Goal: Transaction & Acquisition: Book appointment/travel/reservation

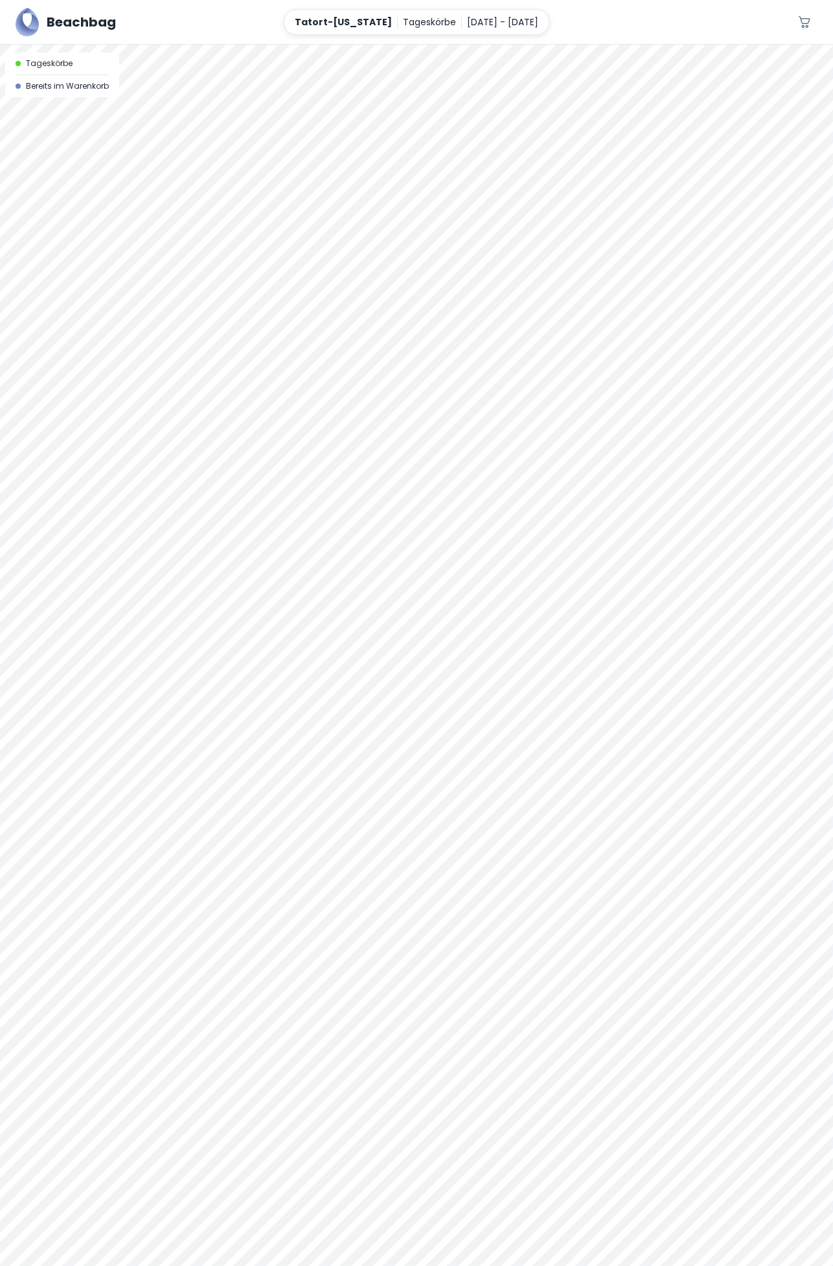
click at [492, 21] on p "[DATE] - [DATE]" at bounding box center [502, 22] width 71 height 14
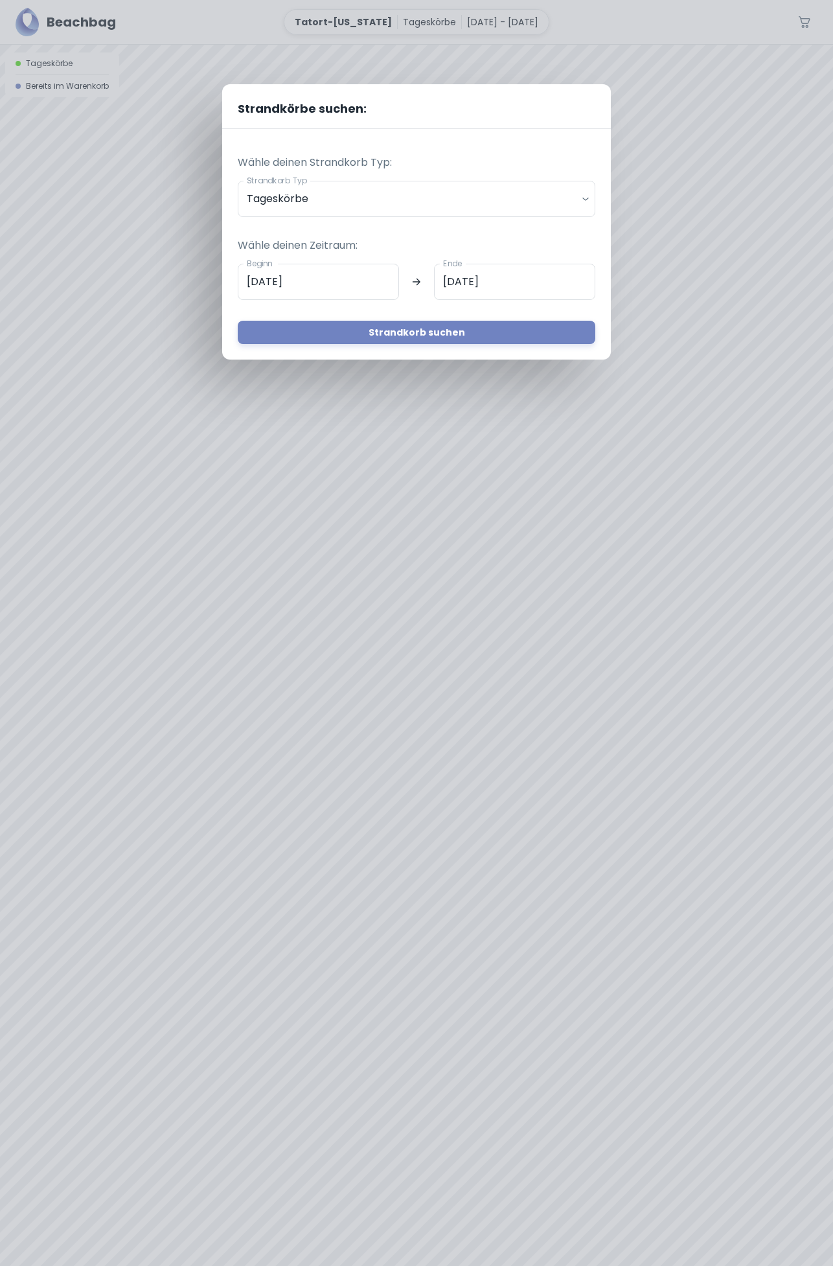
click at [354, 279] on input "[DATE]" at bounding box center [318, 282] width 161 height 36
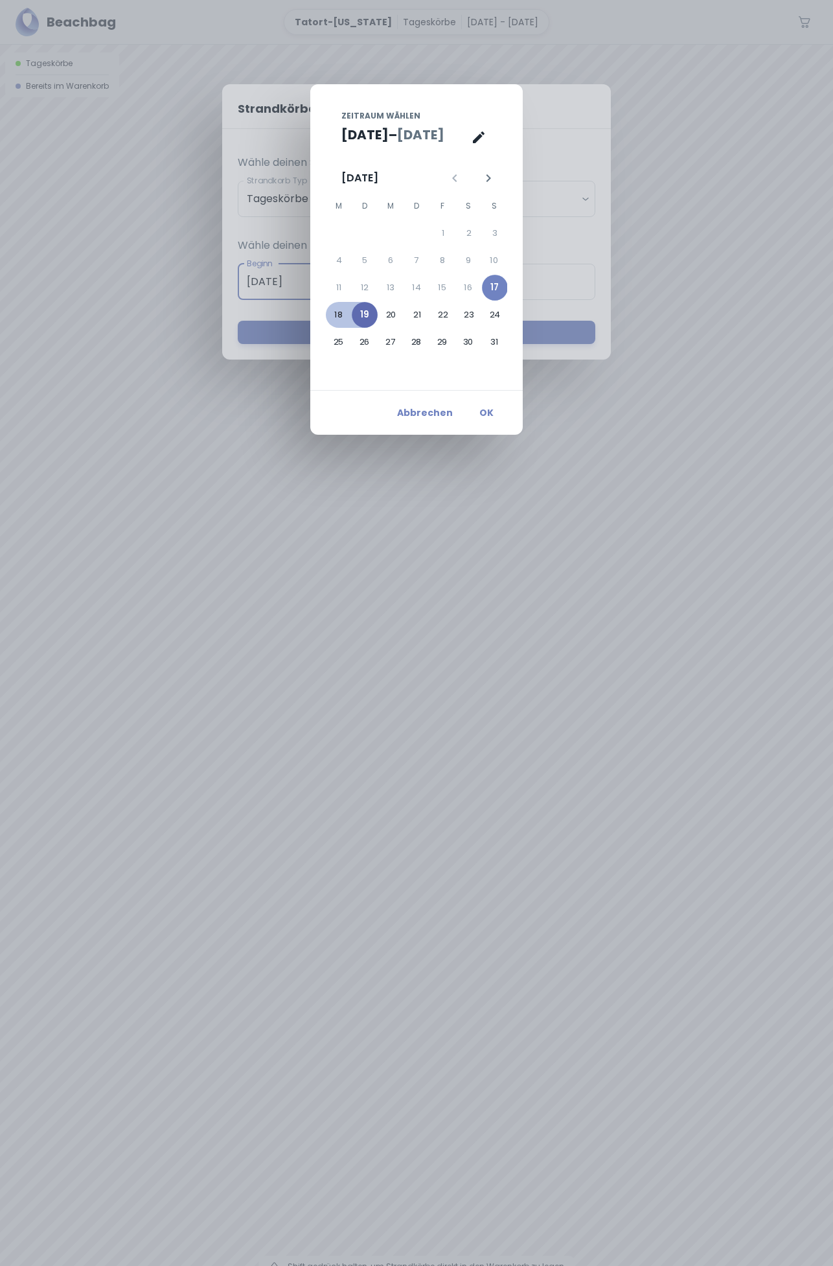
click at [369, 314] on button "19" at bounding box center [365, 315] width 26 height 26
type input "[DATE]"
click at [368, 314] on button "19" at bounding box center [365, 315] width 26 height 26
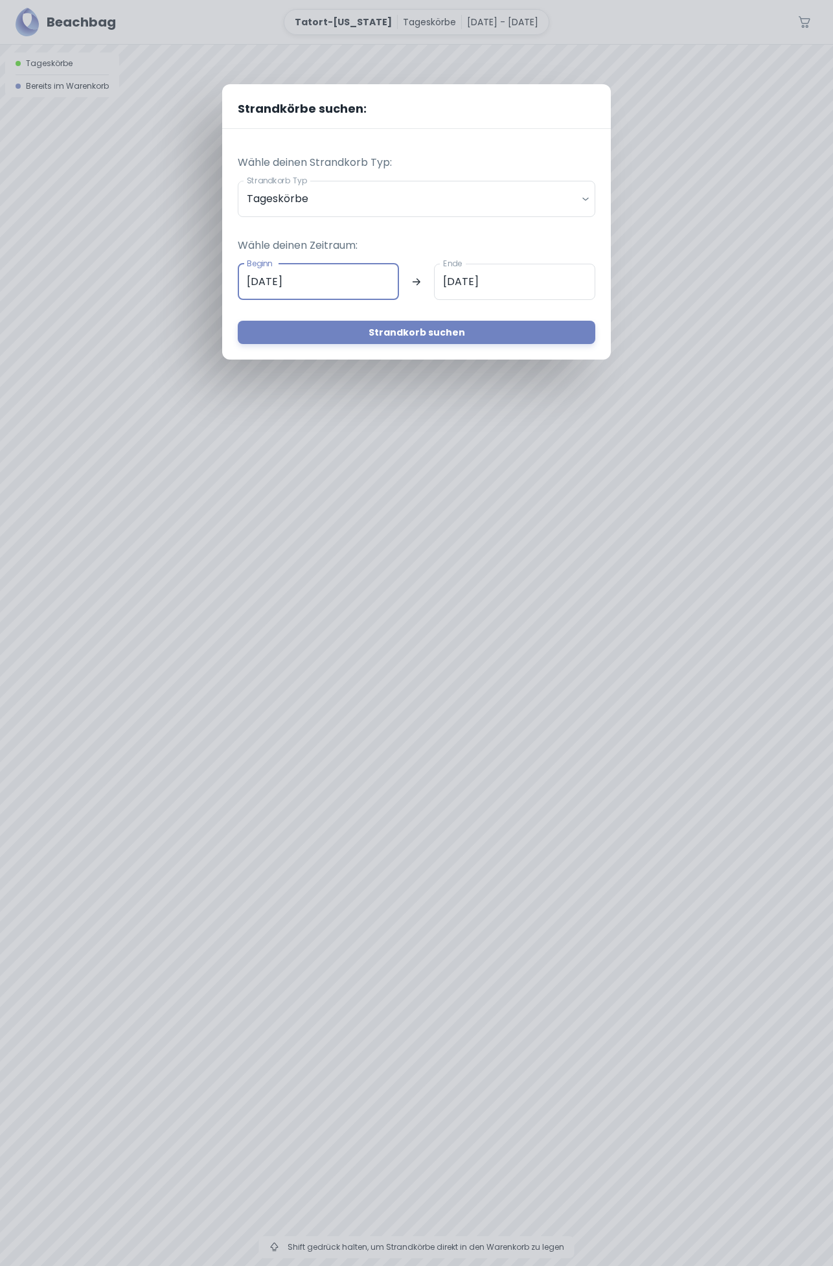
click at [428, 336] on button "Strandkorb suchen" at bounding box center [417, 332] width 358 height 23
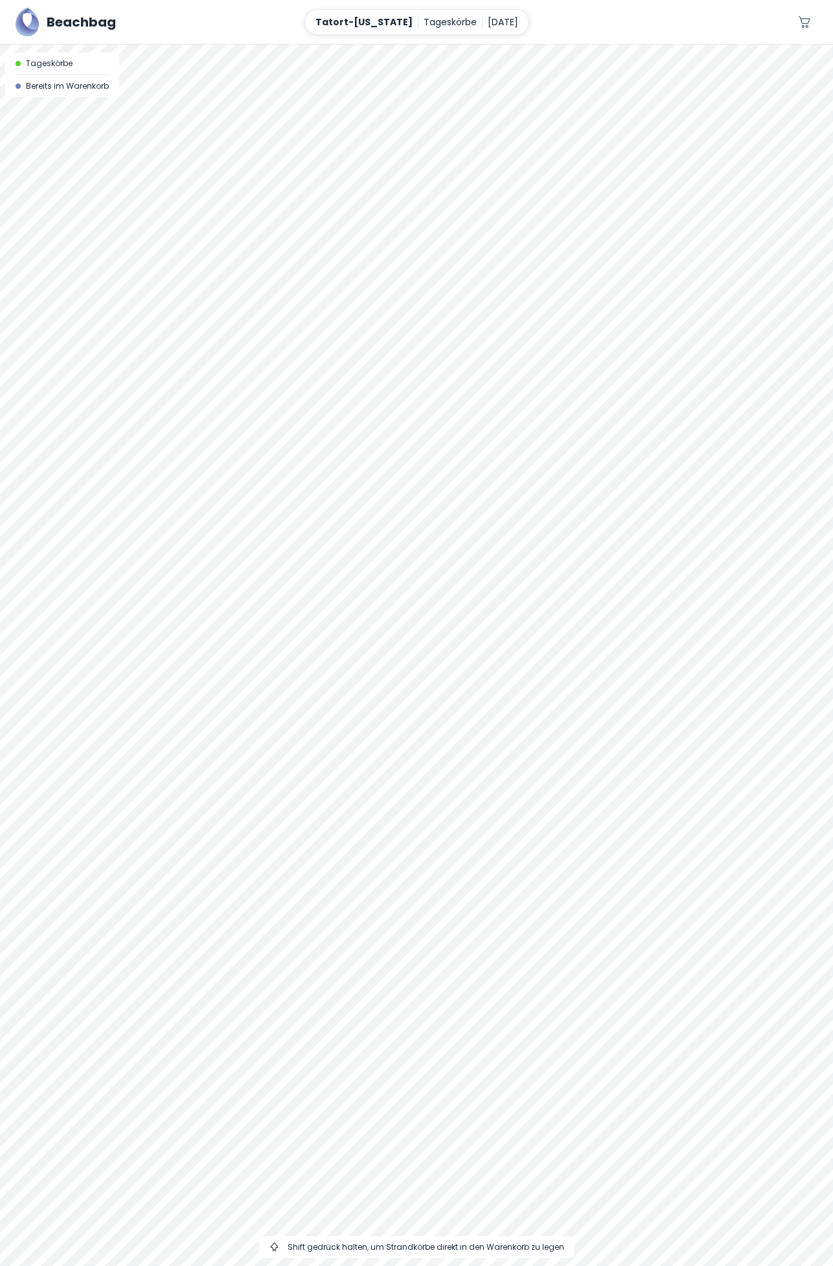
click at [331, 45] on div at bounding box center [416, 45] width 833 height 0
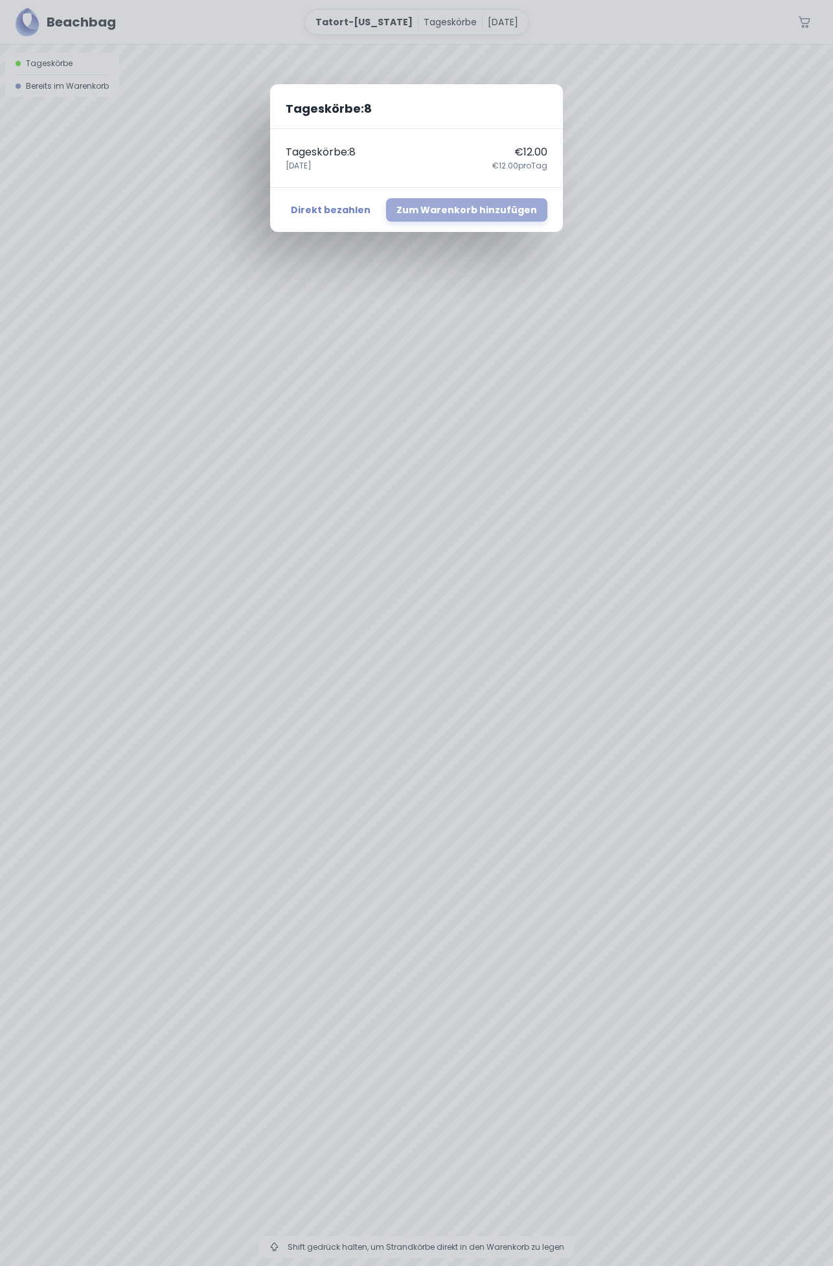
click at [491, 206] on button "Zum Warenkorb hinzufügen" at bounding box center [466, 209] width 161 height 23
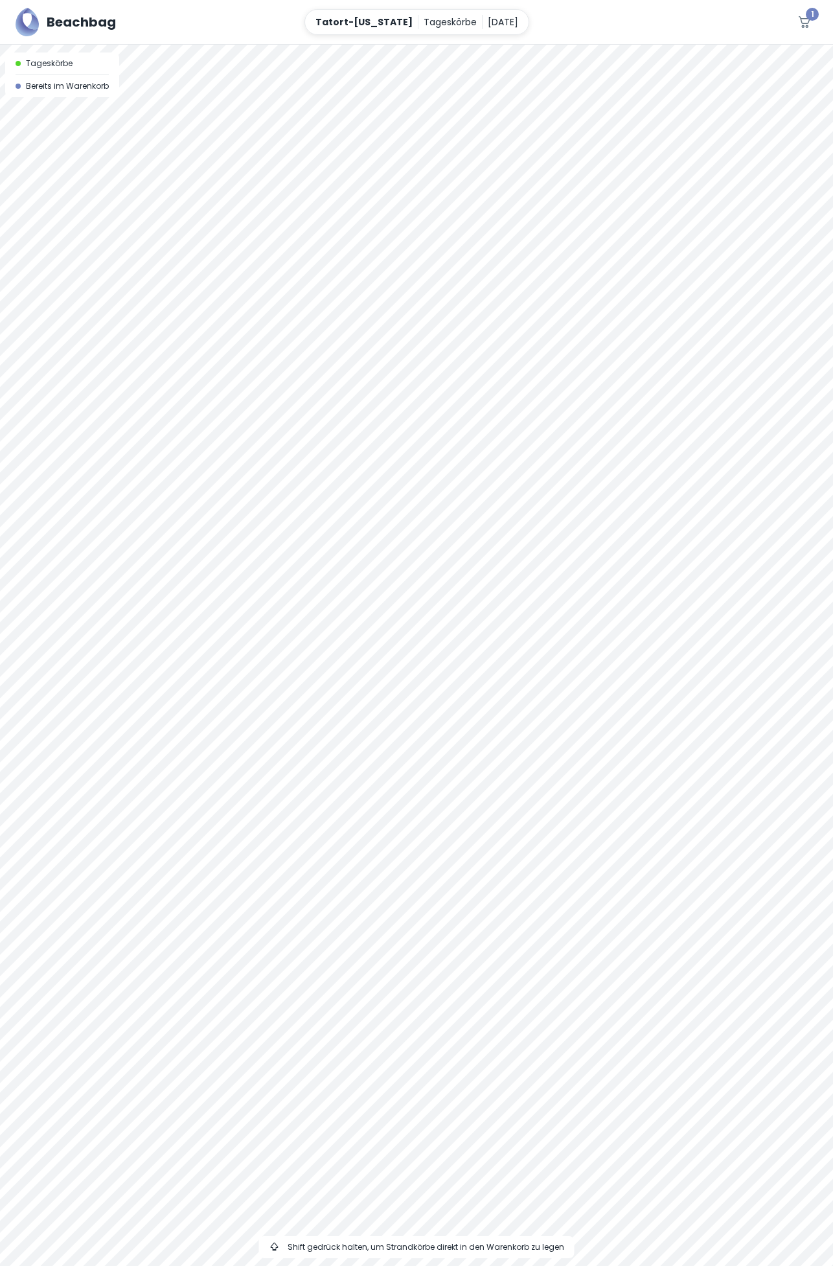
click at [815, 14] on span "1" at bounding box center [812, 14] width 13 height 13
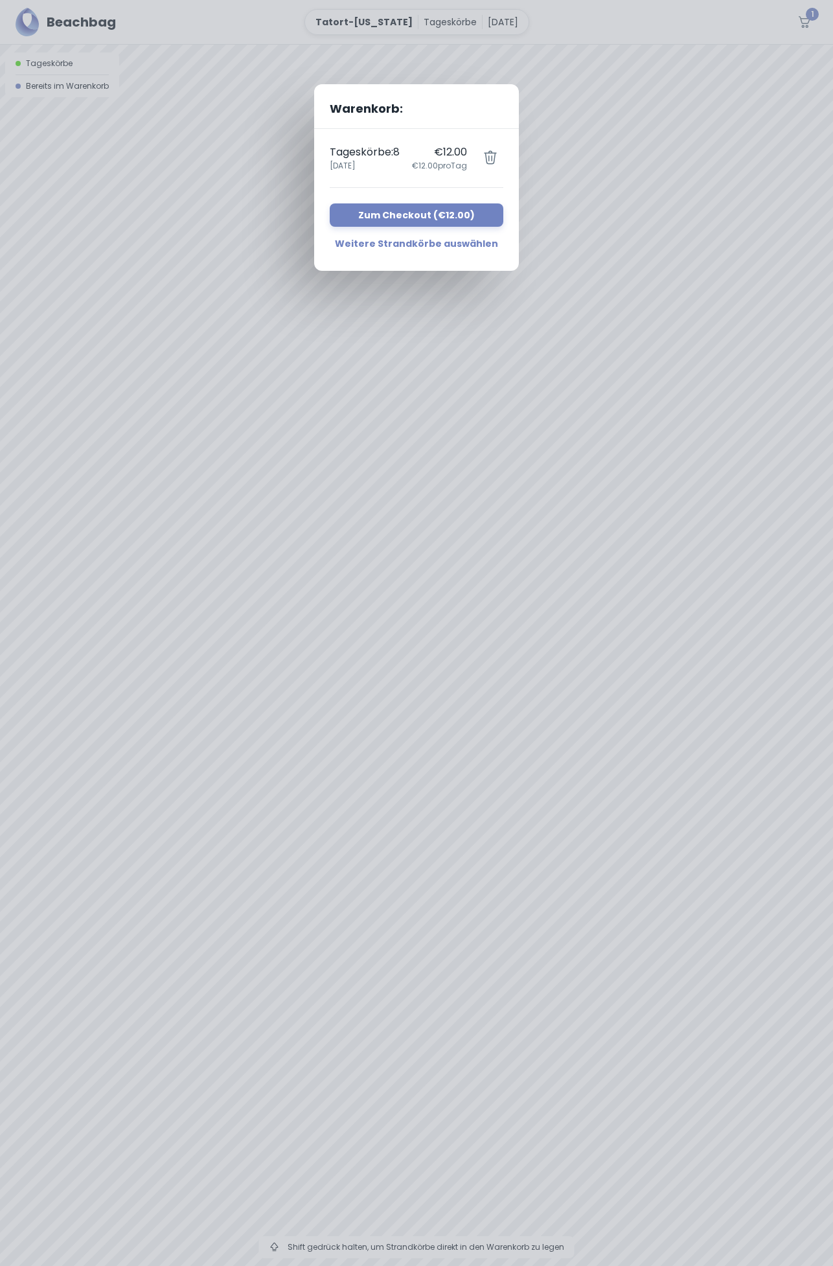
click at [459, 207] on button "Zum Checkout ( €12.00 )" at bounding box center [417, 214] width 174 height 23
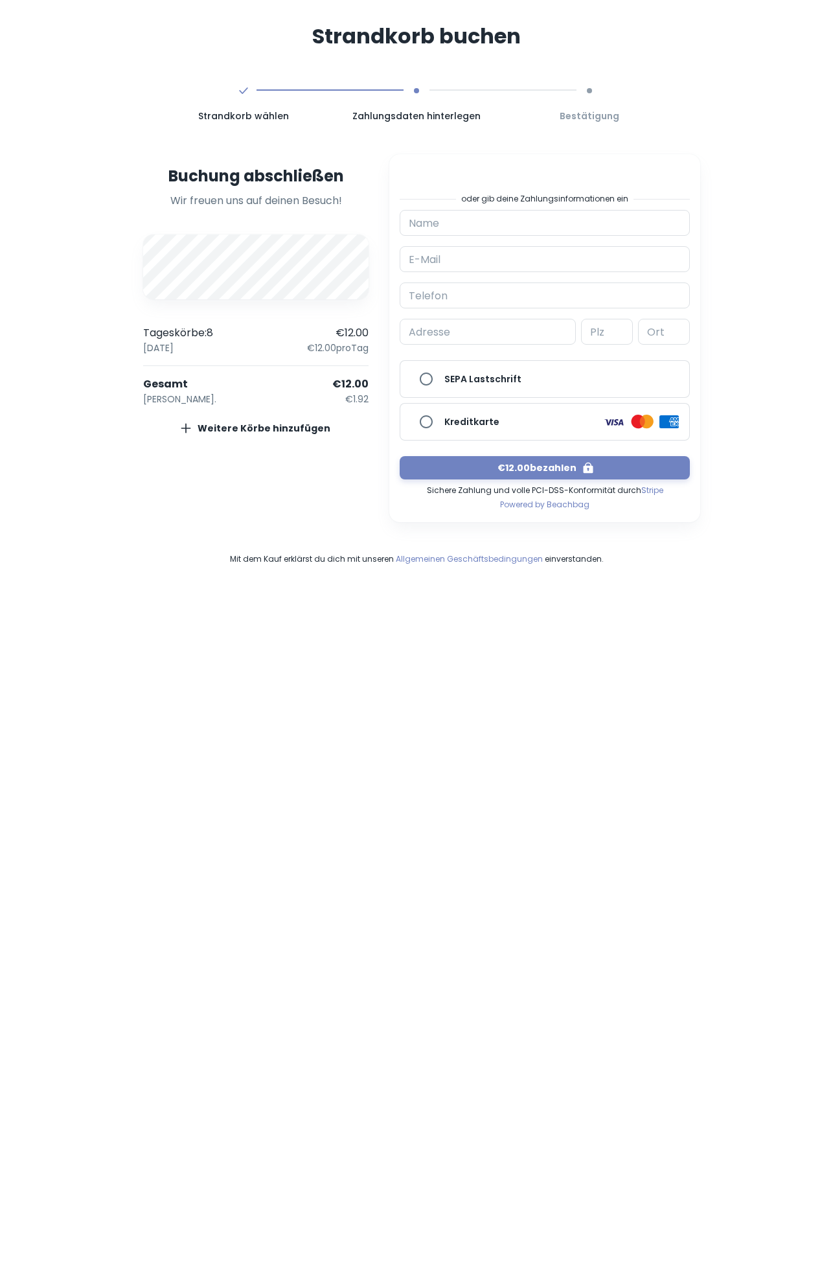
click at [427, 426] on input "Kreditkarte" at bounding box center [426, 422] width 26 height 26
radio input "true"
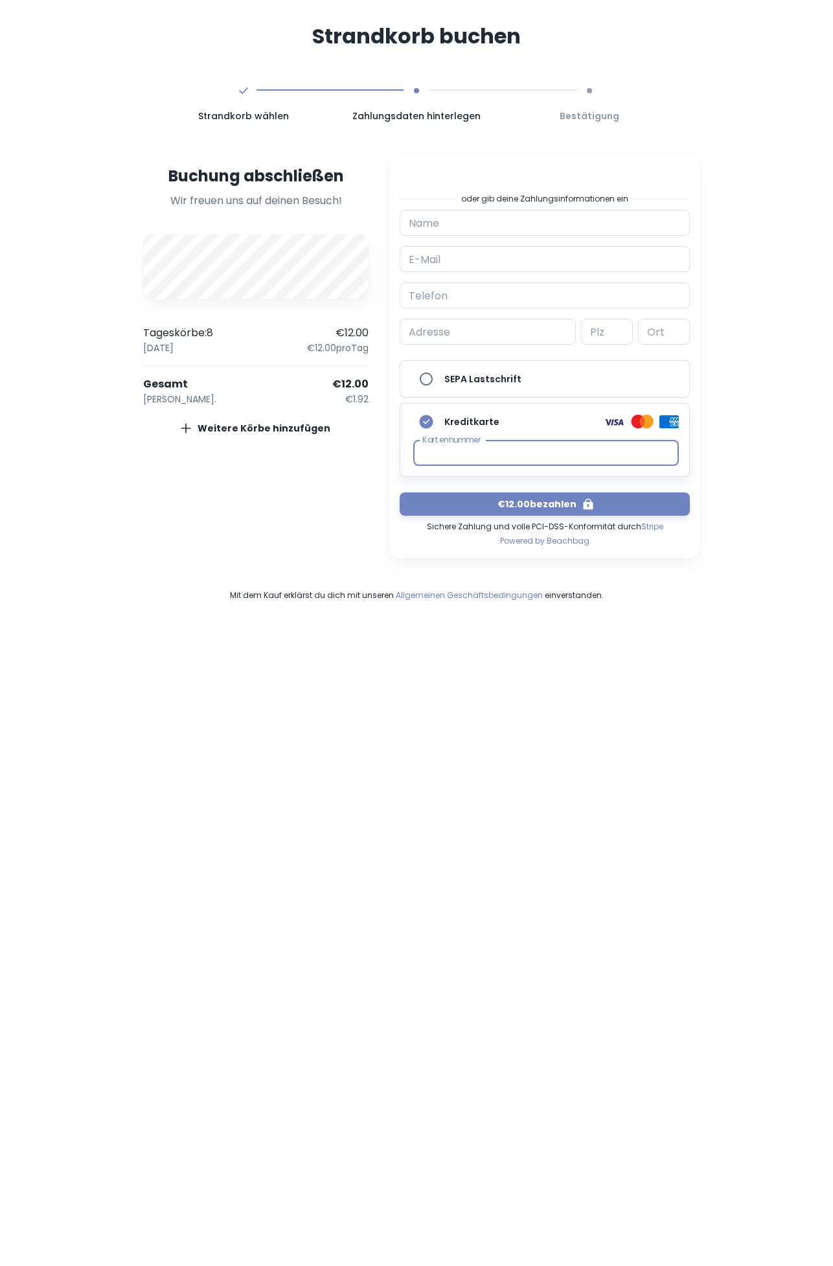
click at [564, 497] on button "€12.00 bezahlen" at bounding box center [545, 503] width 290 height 23
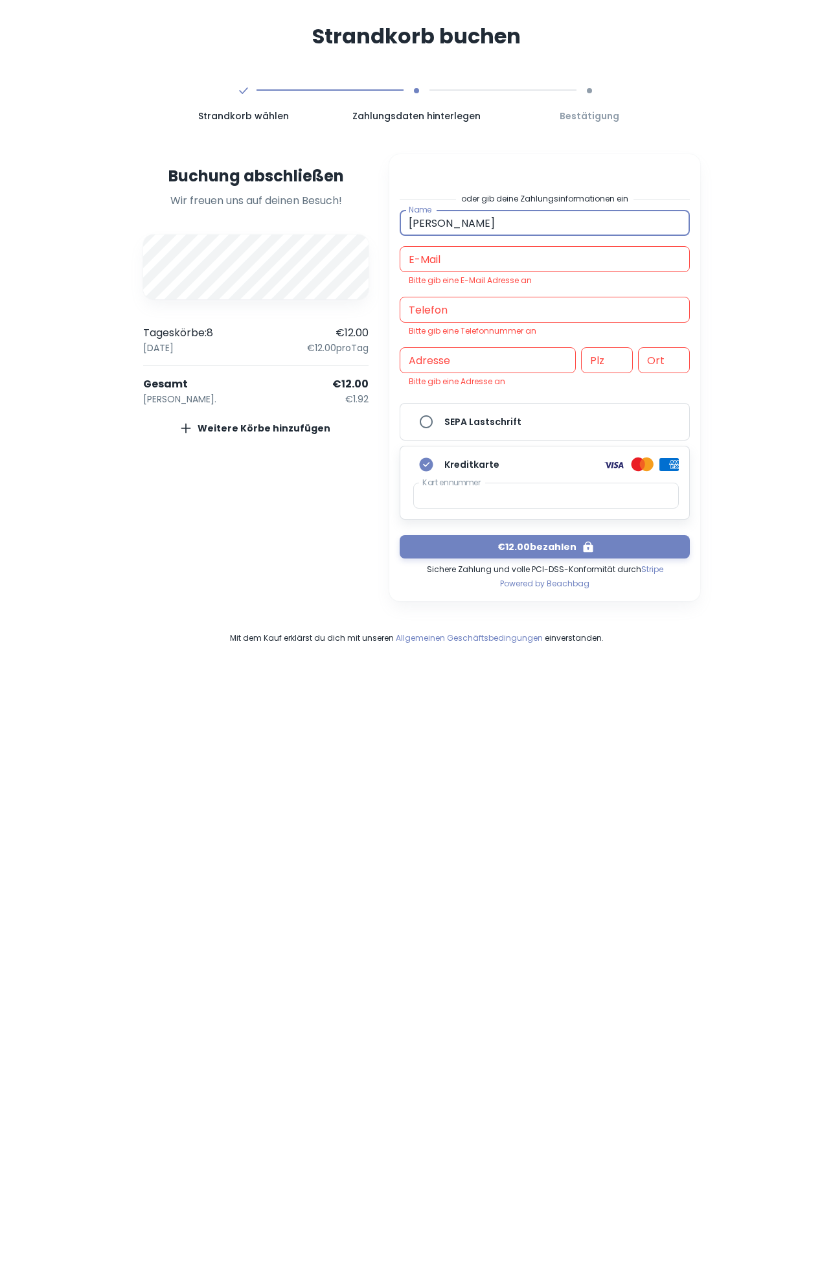
type input "[PERSON_NAME]"
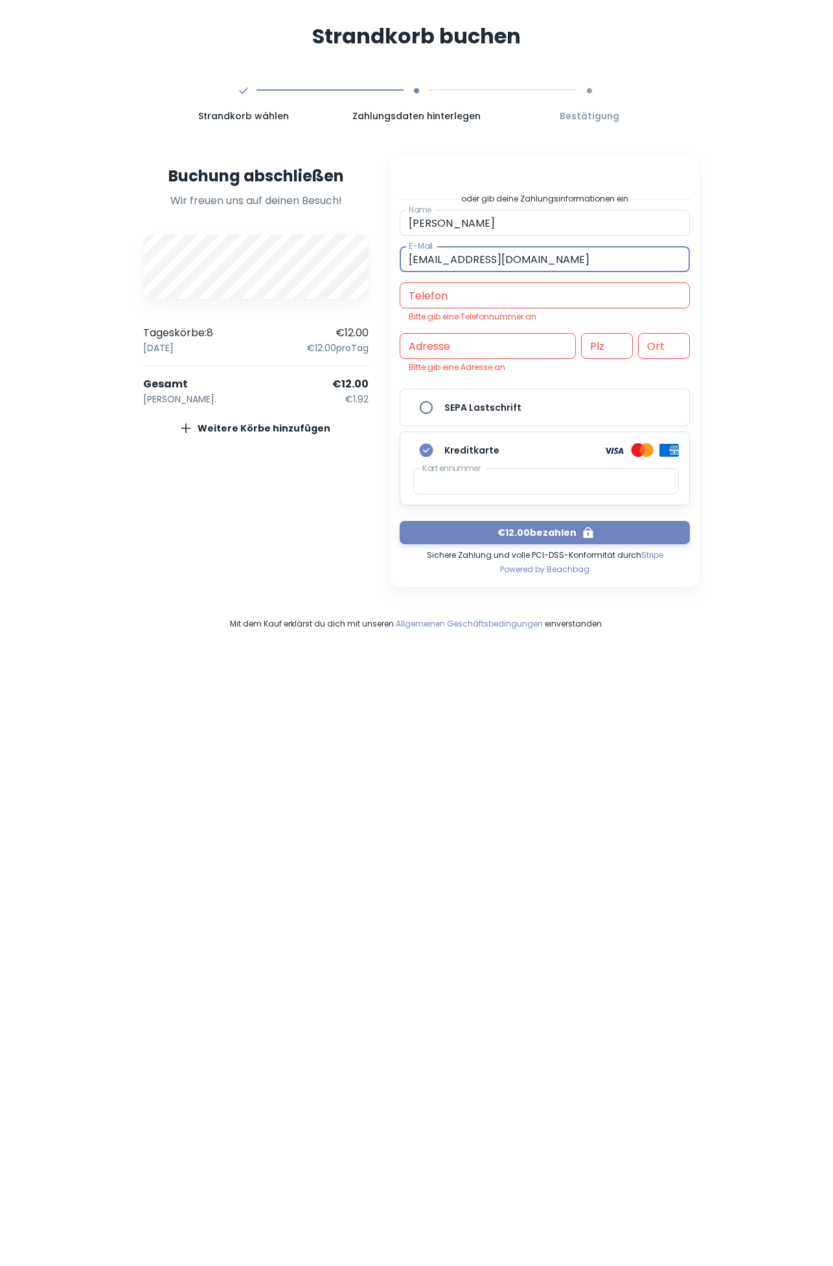
type input "[EMAIL_ADDRESS][DOMAIN_NAME]"
click at [501, 292] on input "Telefon" at bounding box center [545, 295] width 290 height 26
click at [442, 298] on input "Telefon" at bounding box center [545, 295] width 290 height 26
paste input "[PHONE_NUMBER]"
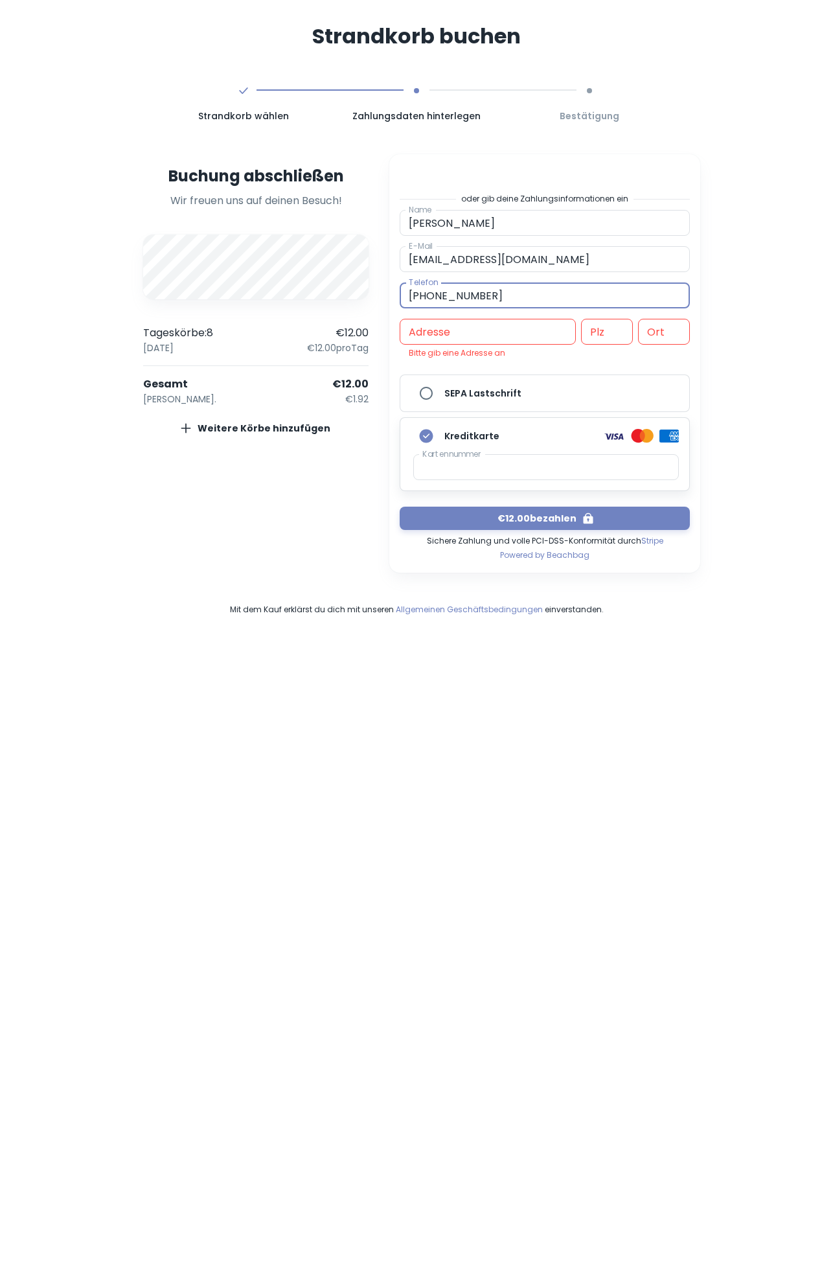
type input "[PHONE_NUMBER]"
click at [523, 339] on input "Adresse" at bounding box center [488, 332] width 176 height 26
type input "Palstek2a"
click at [621, 328] on input "Plz" at bounding box center [607, 332] width 52 height 26
type input "24235"
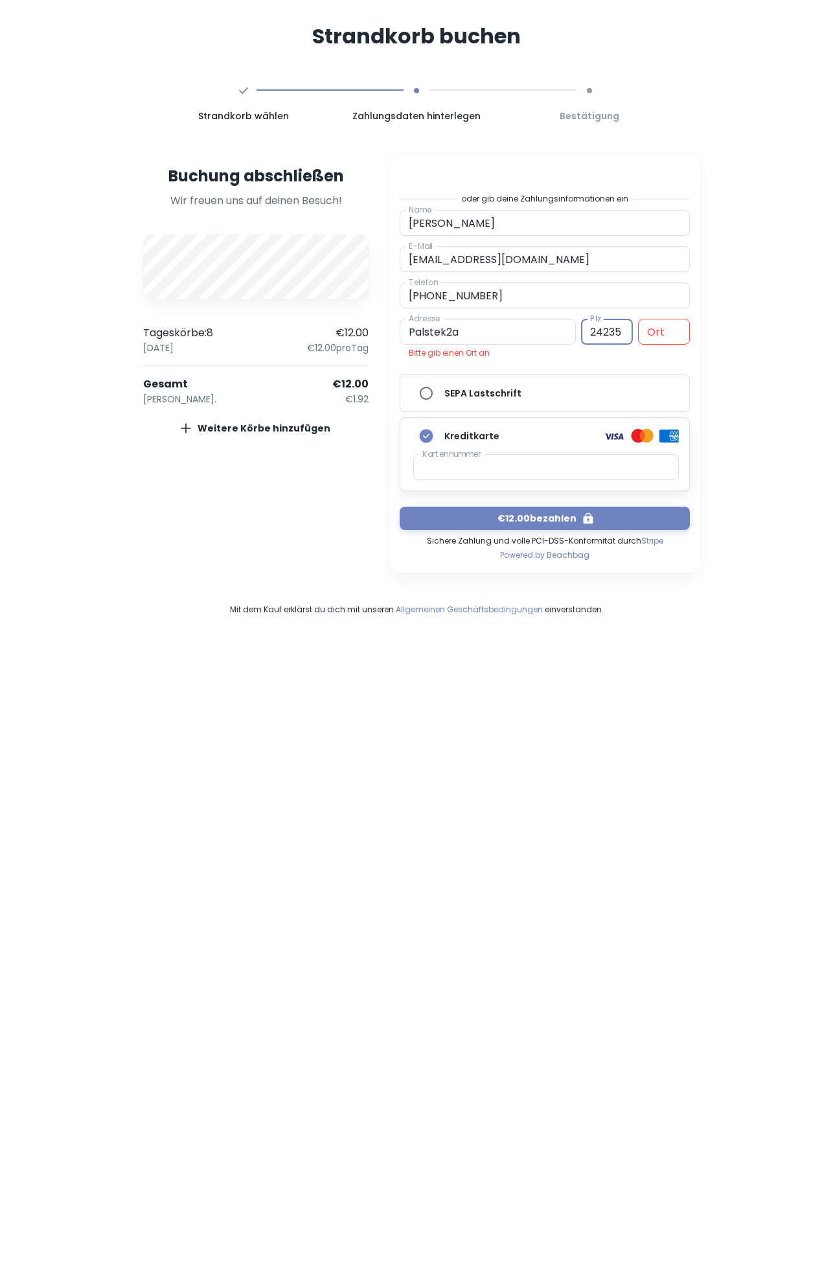
click at [666, 328] on input "Ort" at bounding box center [664, 332] width 52 height 26
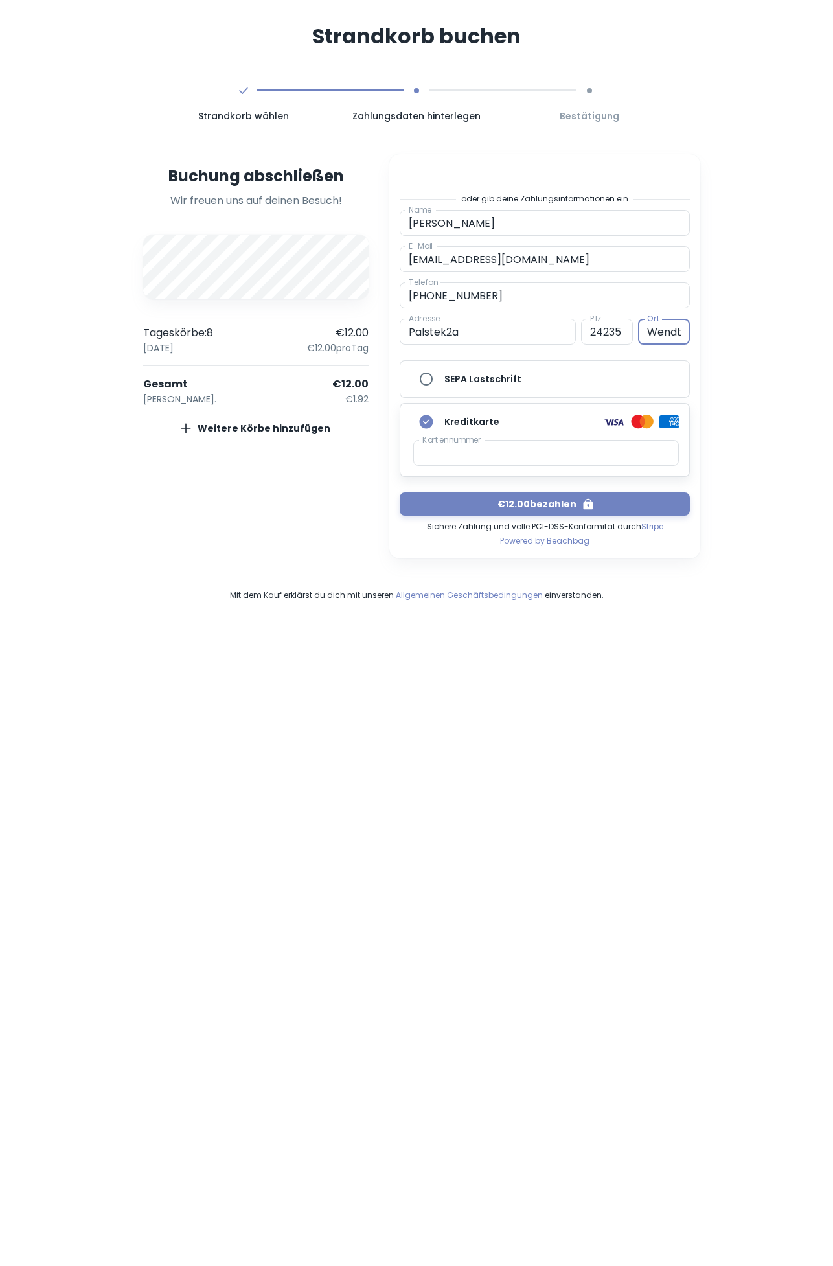
type input "Wendtorf"
click at [559, 510] on button "€12.00 bezahlen" at bounding box center [545, 503] width 290 height 23
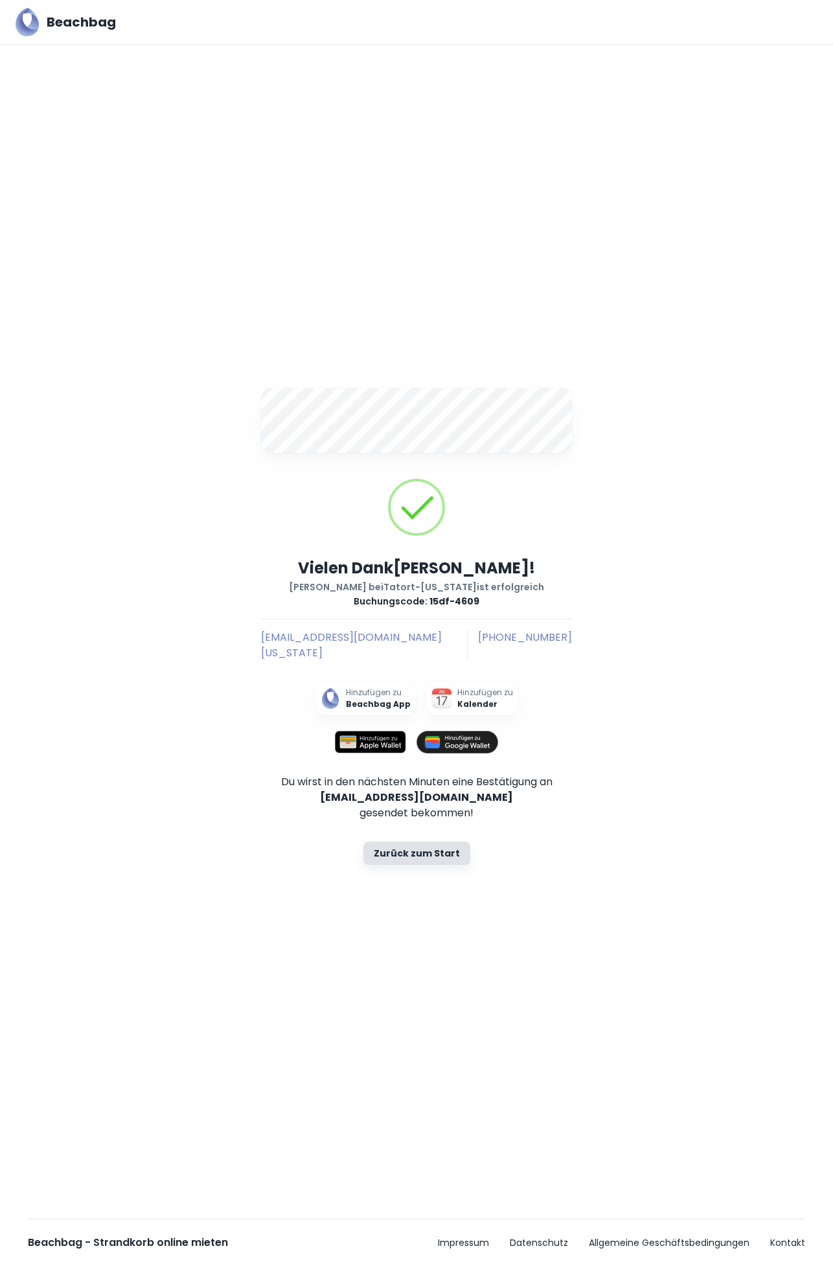
click at [375, 731] on img at bounding box center [370, 742] width 71 height 23
